Goal: Information Seeking & Learning: Find specific fact

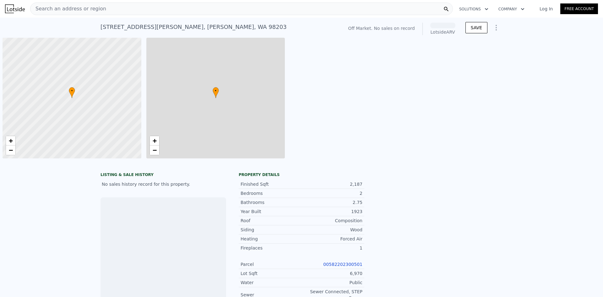
scroll to position [0, 3]
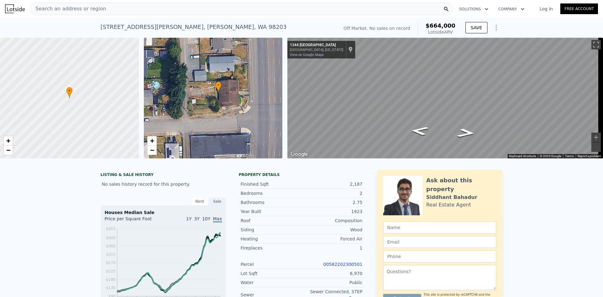
click at [258, 56] on div "• + −" at bounding box center [213, 98] width 139 height 121
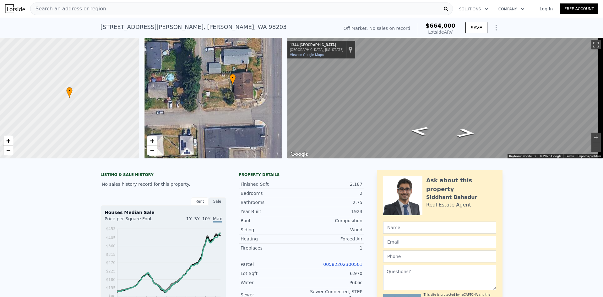
click at [254, 92] on div "• + −" at bounding box center [213, 98] width 139 height 121
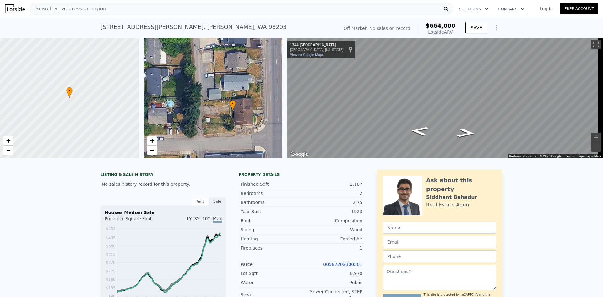
click at [192, 110] on div "• + −" at bounding box center [213, 98] width 139 height 121
click at [465, 133] on icon "Go East, 43rd St SE" at bounding box center [467, 132] width 34 height 13
click at [419, 131] on icon "Go West, 43rd St SE" at bounding box center [420, 130] width 34 height 13
click at [592, 43] on button "Toggle fullscreen view" at bounding box center [596, 44] width 9 height 9
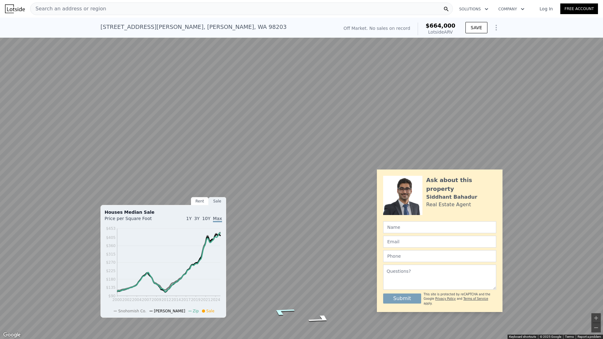
click at [287, 297] on icon "Go West, 43rd St SE" at bounding box center [282, 312] width 45 height 13
click at [278, 297] on icon "Go West, 43rd St SE" at bounding box center [282, 312] width 45 height 13
click at [280, 276] on icon "Go West, 43rd St SE" at bounding box center [279, 273] width 34 height 13
click at [284, 273] on icon "Go West, 43rd St SE" at bounding box center [279, 270] width 37 height 14
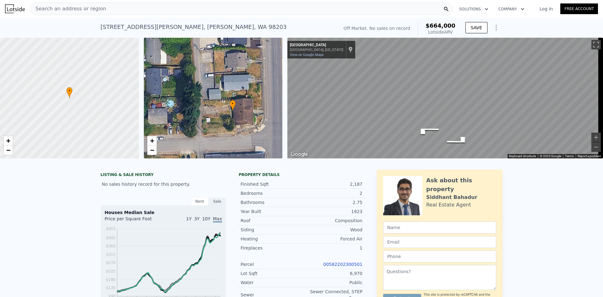
click at [237, 81] on div "• + −" at bounding box center [213, 98] width 139 height 121
click at [155, 140] on link "+" at bounding box center [151, 140] width 9 height 9
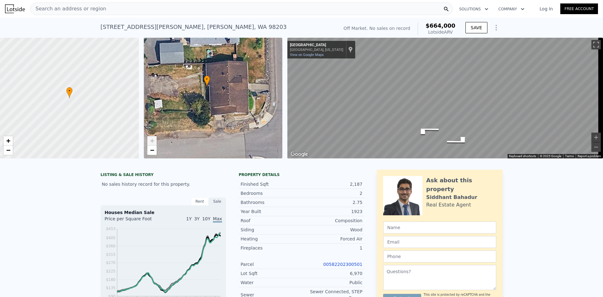
drag, startPoint x: 241, startPoint y: 135, endPoint x: 194, endPoint y: 95, distance: 61.5
click at [194, 95] on div "• + −" at bounding box center [213, 98] width 139 height 121
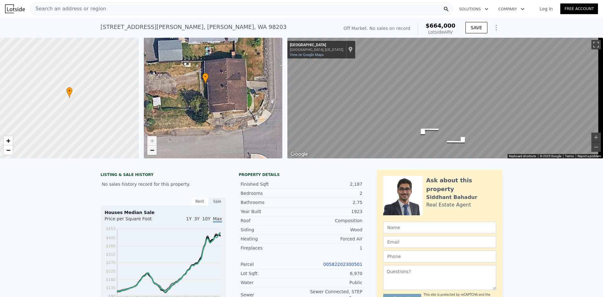
click at [155, 153] on link "−" at bounding box center [151, 150] width 9 height 9
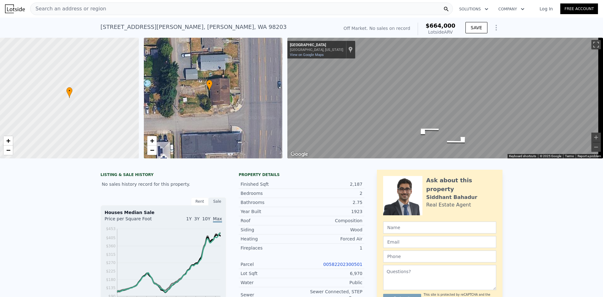
click at [465, 143] on icon "Go East, 43rd St SE" at bounding box center [459, 141] width 47 height 14
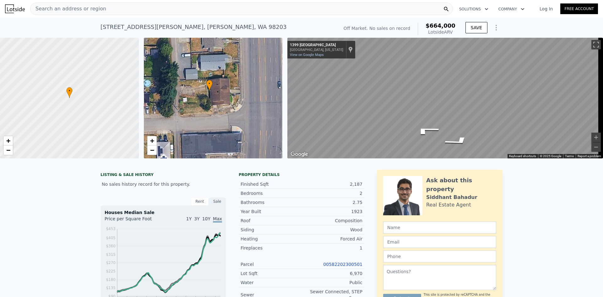
scroll to position [0, 0]
drag, startPoint x: 97, startPoint y: 27, endPoint x: 212, endPoint y: 25, distance: 114.1
click at [212, 25] on div "[STREET_ADDRESS][PERSON_NAME] No sales on record (~ARV $664k ) Off Market. No s…" at bounding box center [301, 28] width 603 height 20
copy div "[STREET_ADDRESS][PERSON_NAME]"
